Goal: Transaction & Acquisition: Book appointment/travel/reservation

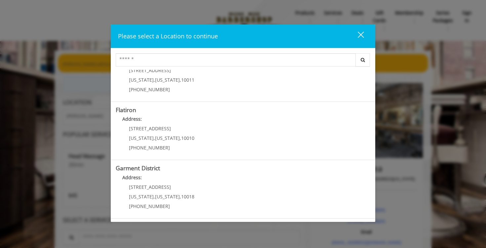
scroll to position [143, 0]
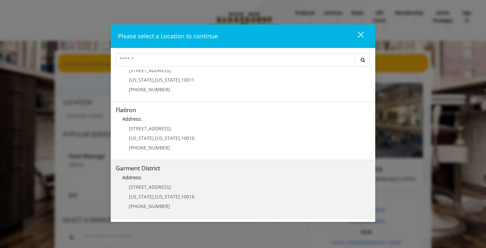
click at [175, 176] on District "Address:" at bounding box center [243, 179] width 254 height 11
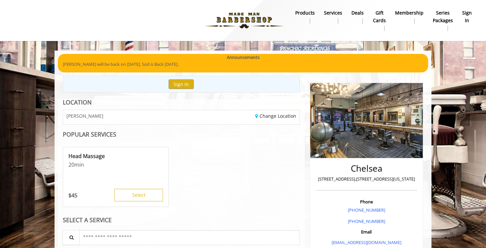
scroll to position [82, 0]
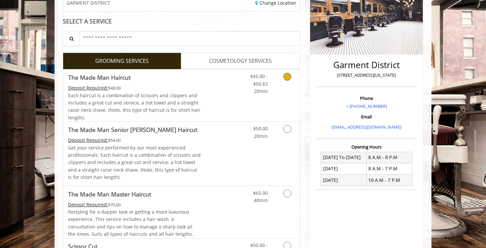
click at [287, 95] on div "$45.00 - $50.63 20min" at bounding box center [269, 95] width 59 height 52
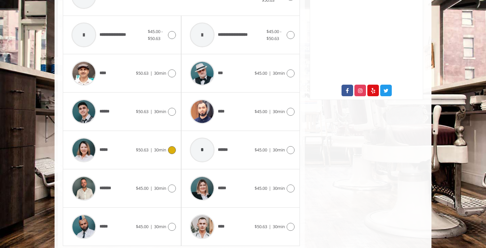
click at [172, 152] on icon at bounding box center [172, 150] width 8 height 8
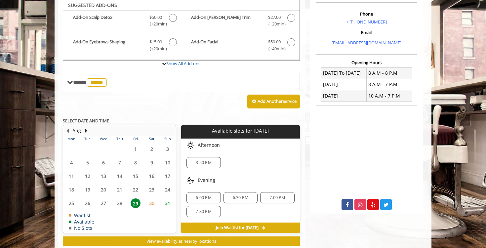
scroll to position [197, 0]
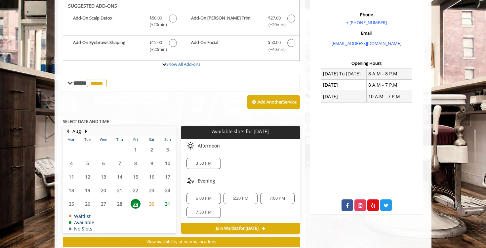
click at [202, 163] on span "3:50 PM" at bounding box center [204, 163] width 16 height 5
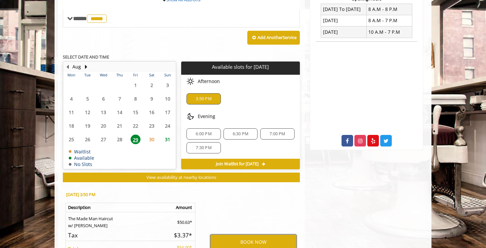
scroll to position [334, 0]
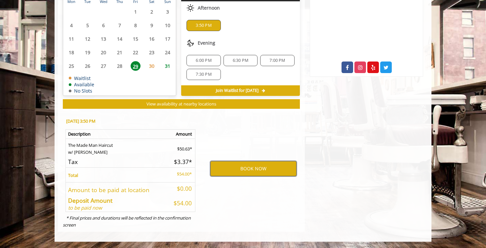
click at [248, 168] on button "BOOK NOW" at bounding box center [253, 168] width 86 height 15
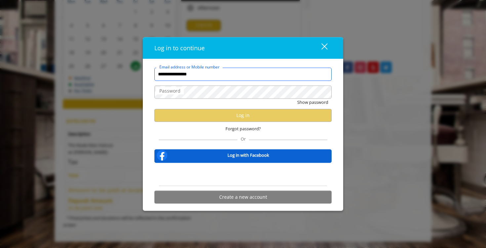
type input "**********"
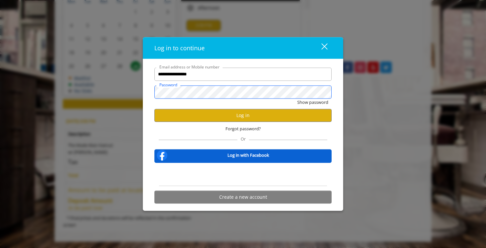
click at [297, 98] on button "Show password" at bounding box center [312, 101] width 31 height 7
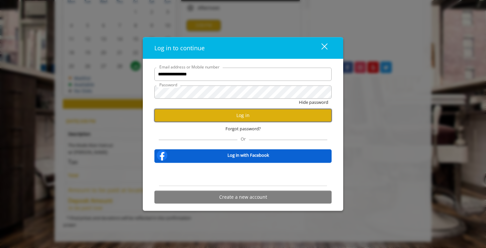
click at [249, 114] on button "Log in" at bounding box center [242, 115] width 177 height 13
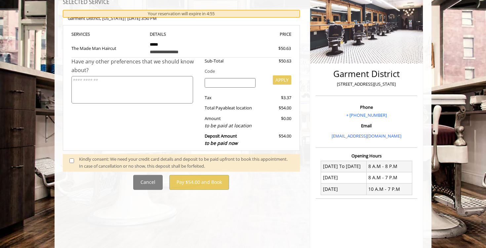
scroll to position [113, 0]
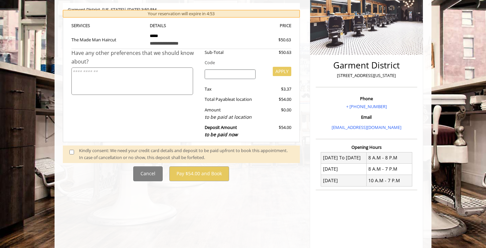
click at [167, 150] on div "Kindly consent: We need your credit card details and deposit to be paid upfront…" at bounding box center [186, 154] width 214 height 14
click at [76, 153] on span at bounding box center [73, 154] width 19 height 14
click at [69, 151] on span at bounding box center [73, 154] width 19 height 14
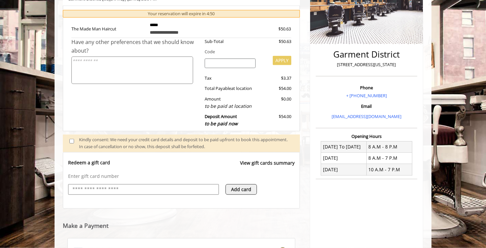
scroll to position [218, 0]
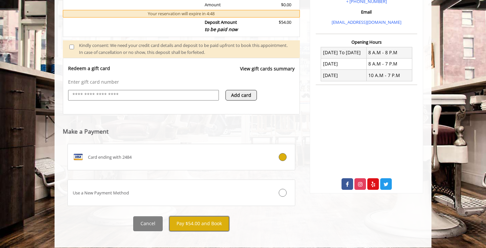
click at [195, 217] on button "Pay $54.00 and Book" at bounding box center [199, 223] width 60 height 15
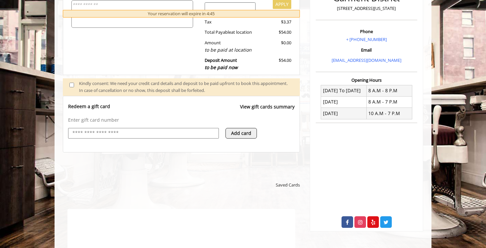
scroll to position [0, 0]
